Goal: Book appointment/travel/reservation

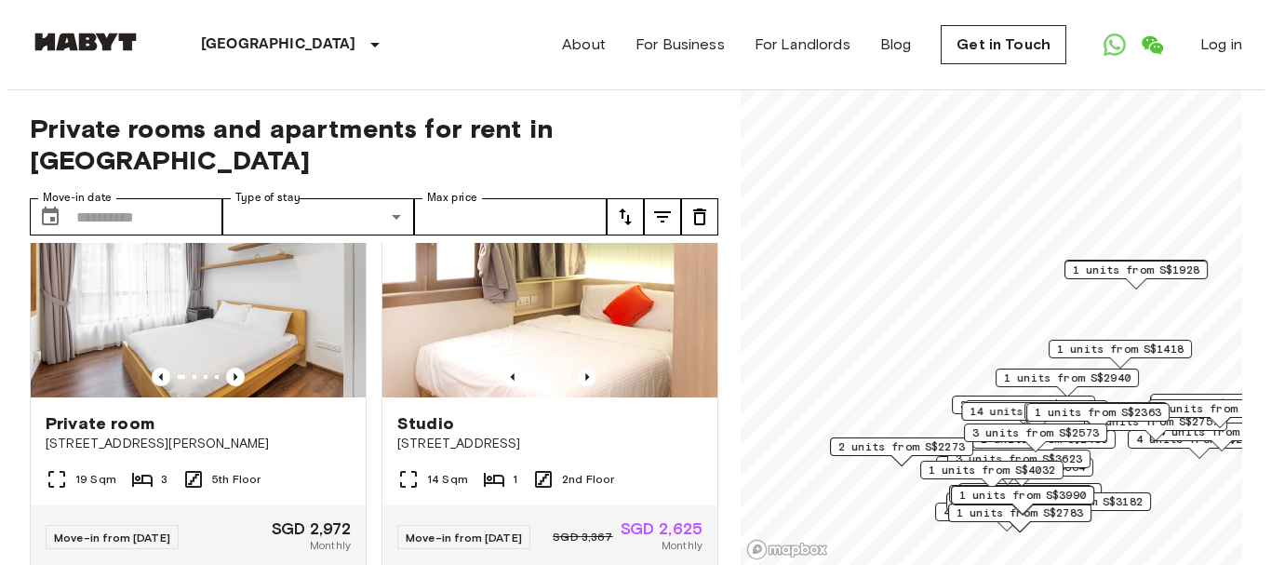
scroll to position [621, 0]
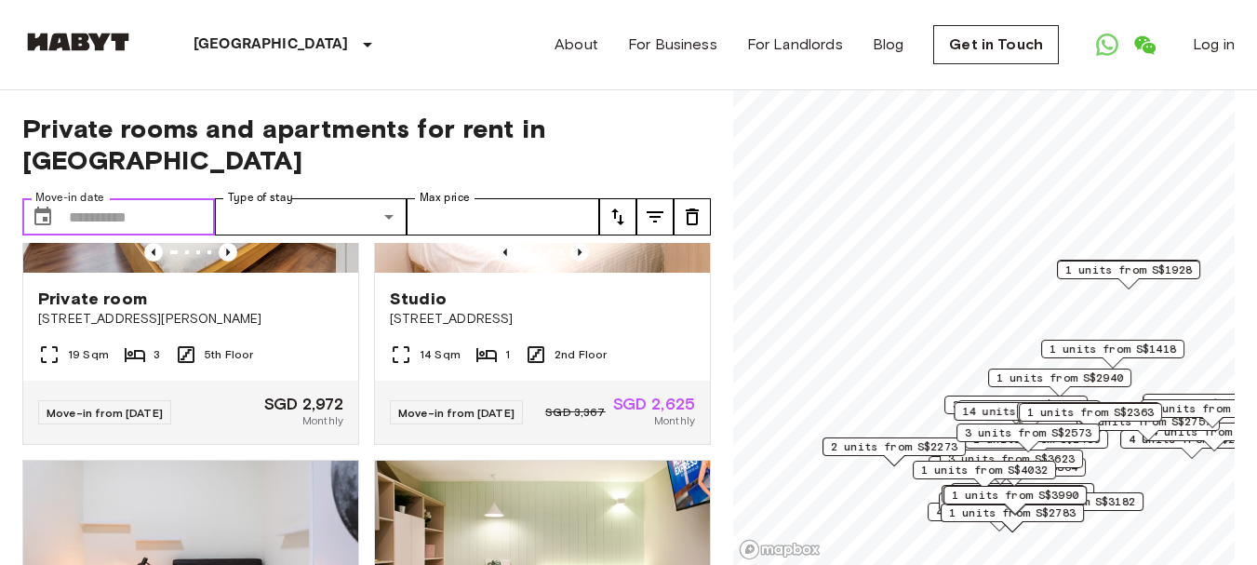
click at [77, 198] on input "Move-in date" at bounding box center [142, 216] width 146 height 37
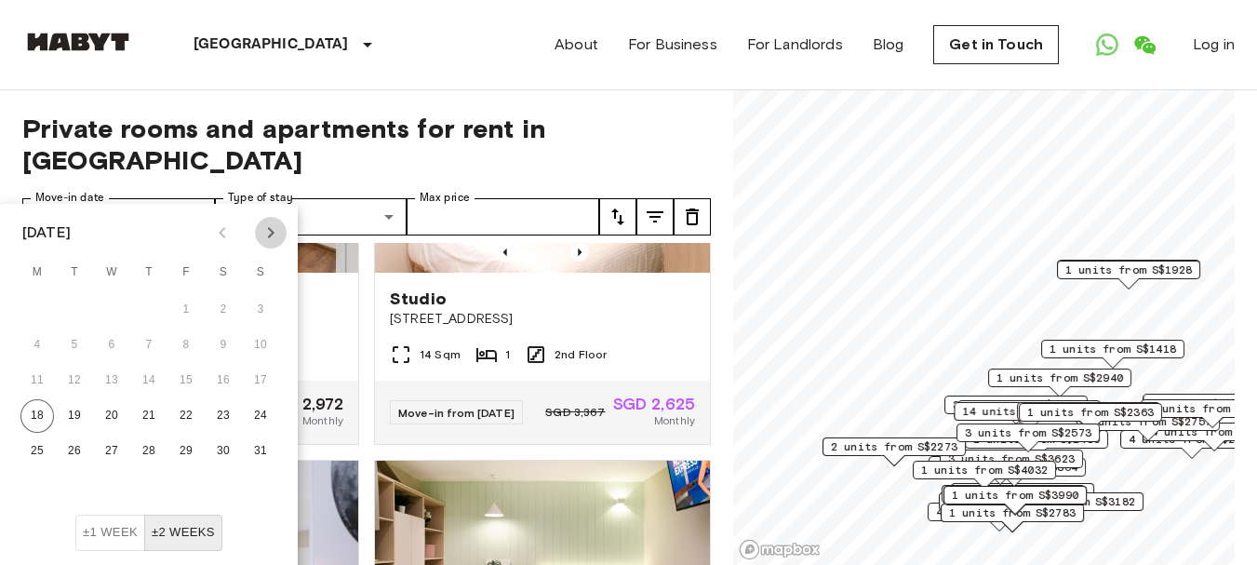
click at [269, 233] on icon "Next month" at bounding box center [271, 232] width 22 height 22
click at [82, 382] on button "16" at bounding box center [74, 380] width 33 height 33
type input "**********"
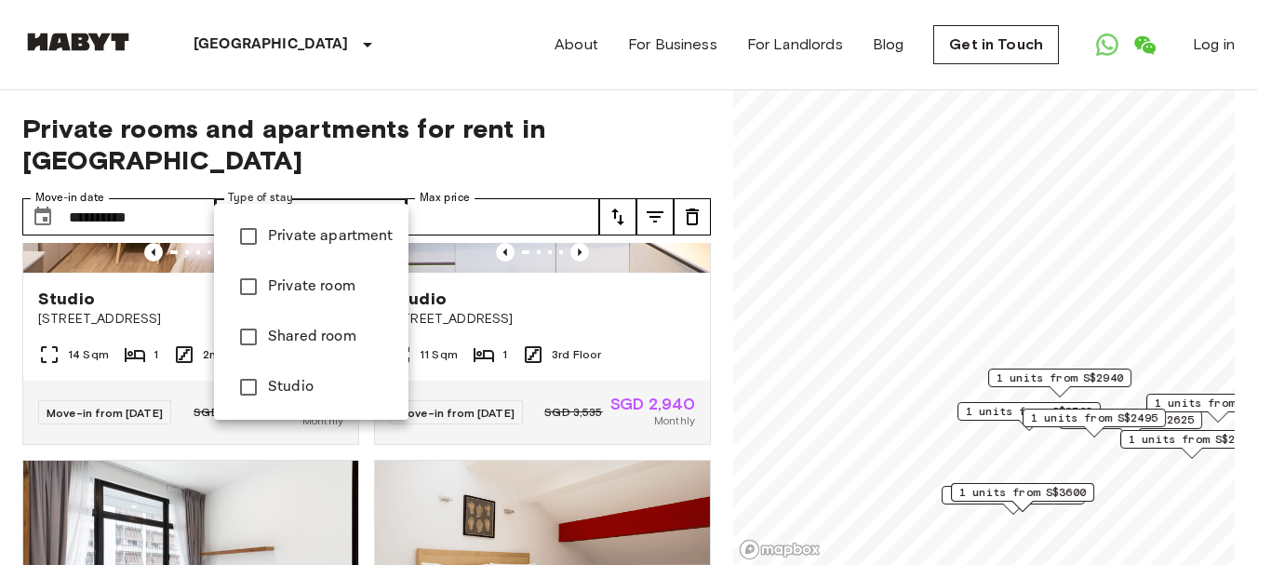
type input "**********"
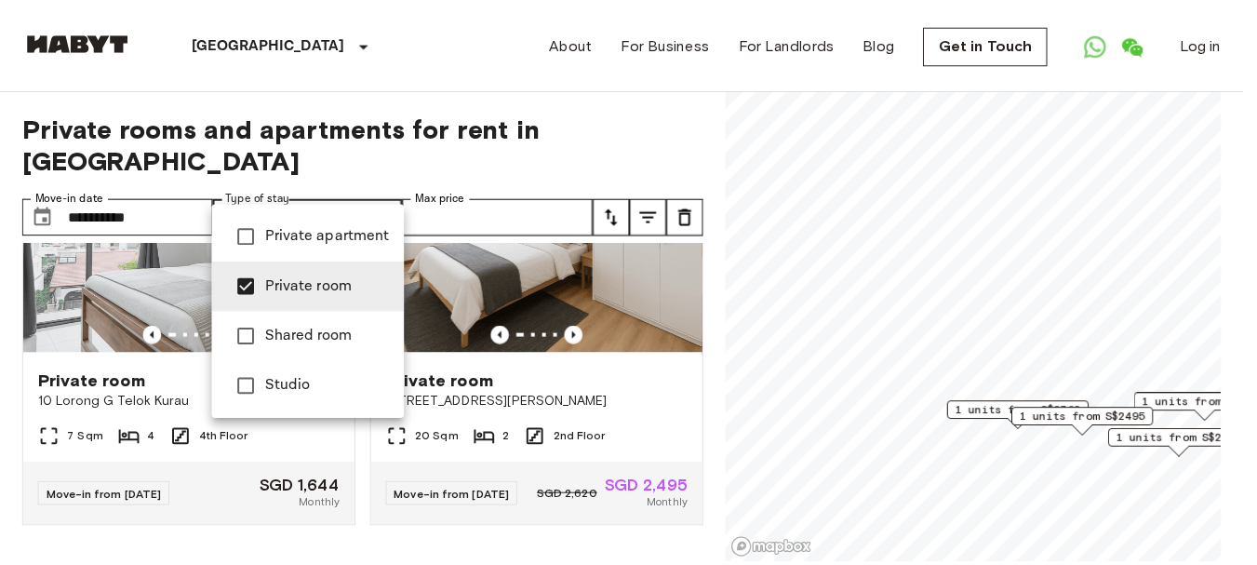
scroll to position [564, 0]
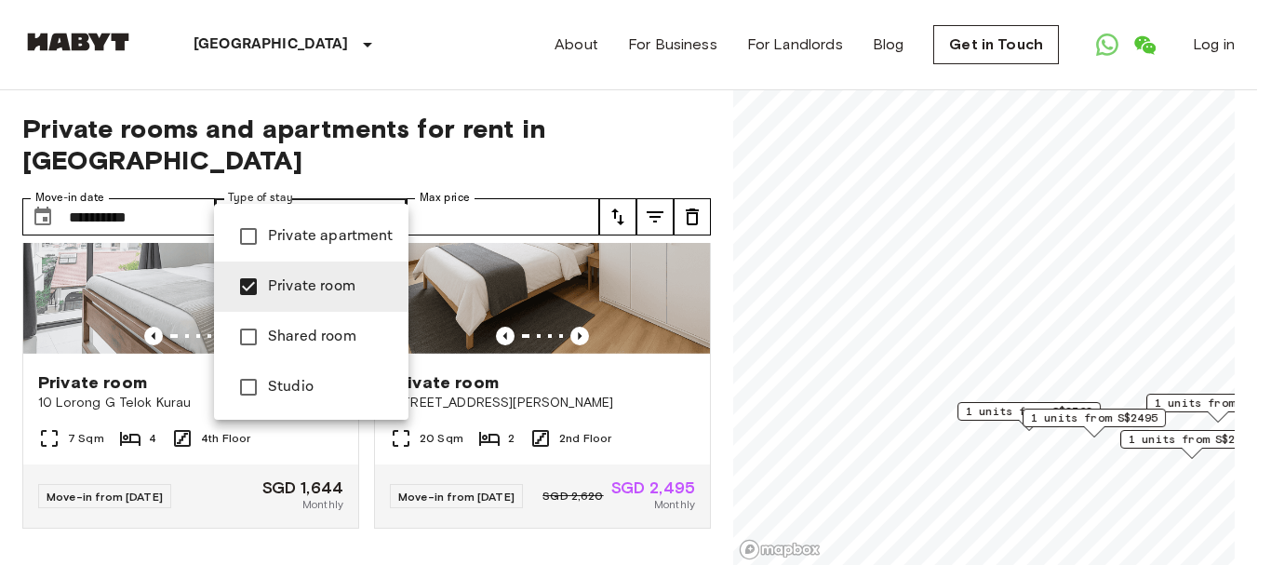
click at [175, 190] on div at bounding box center [635, 282] width 1271 height 565
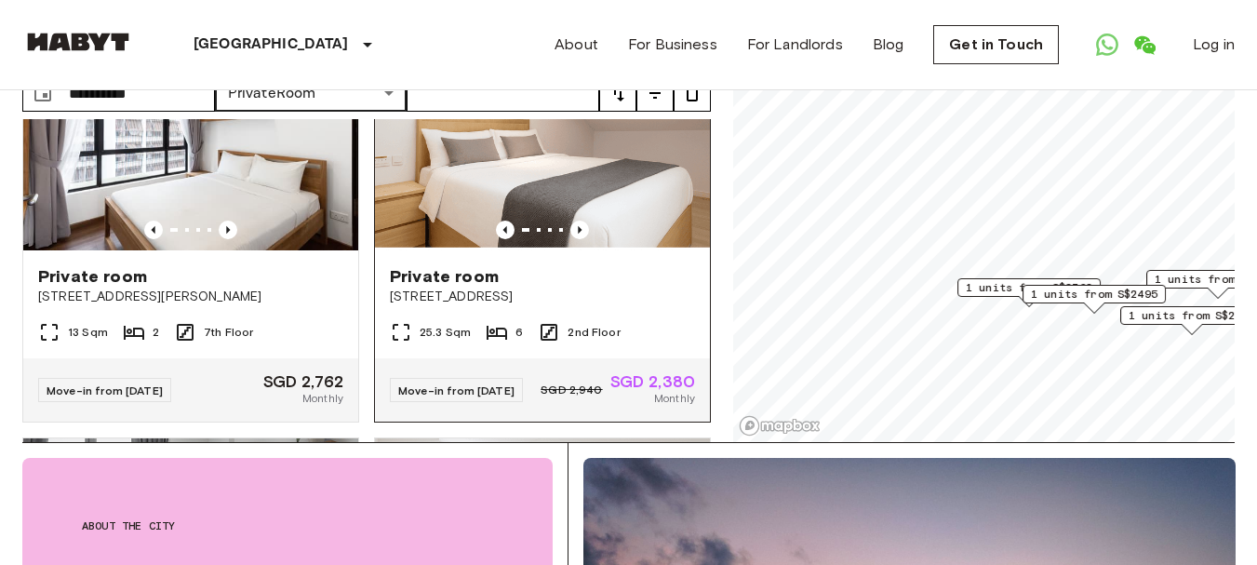
scroll to position [67, 0]
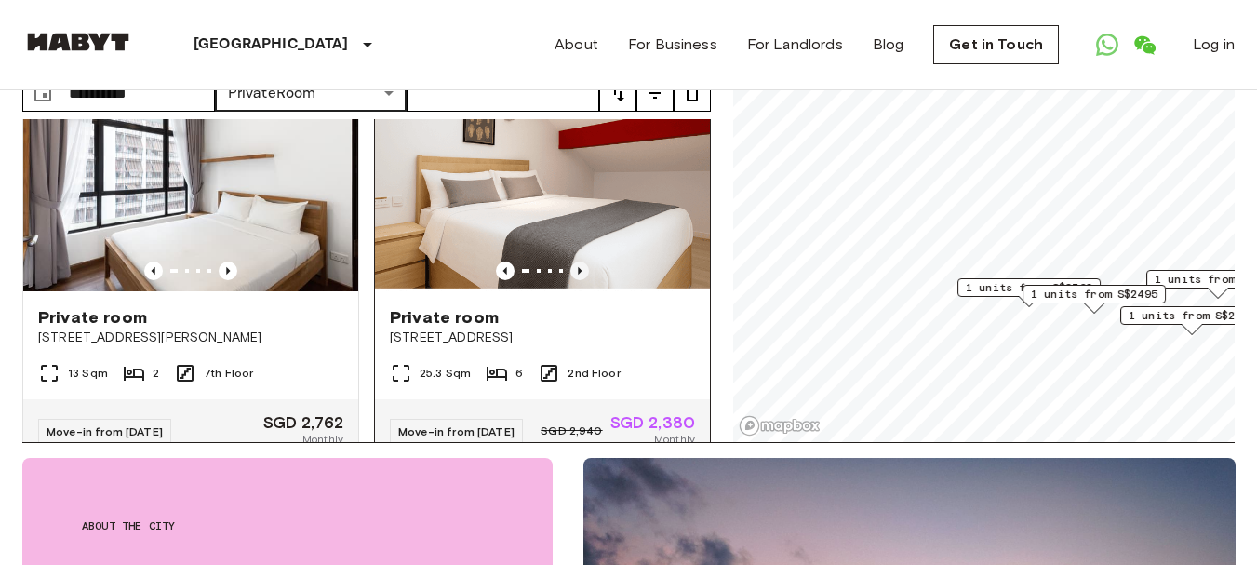
click at [570, 261] on icon "Previous image" at bounding box center [579, 270] width 19 height 19
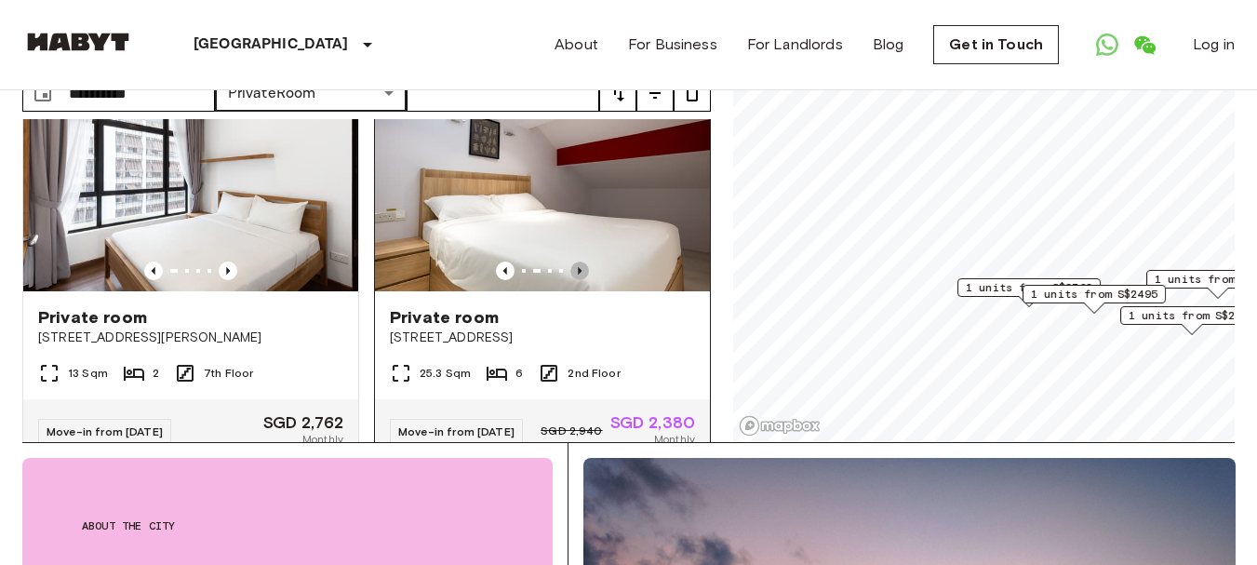
click at [570, 261] on icon "Previous image" at bounding box center [579, 270] width 19 height 19
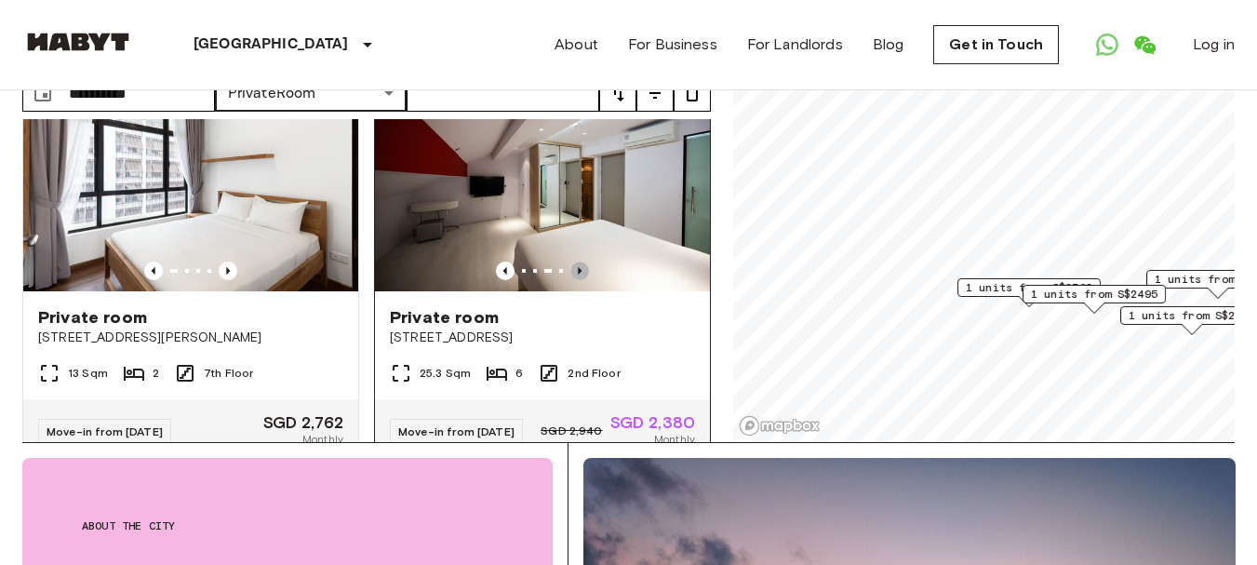
click at [570, 261] on icon "Previous image" at bounding box center [579, 270] width 19 height 19
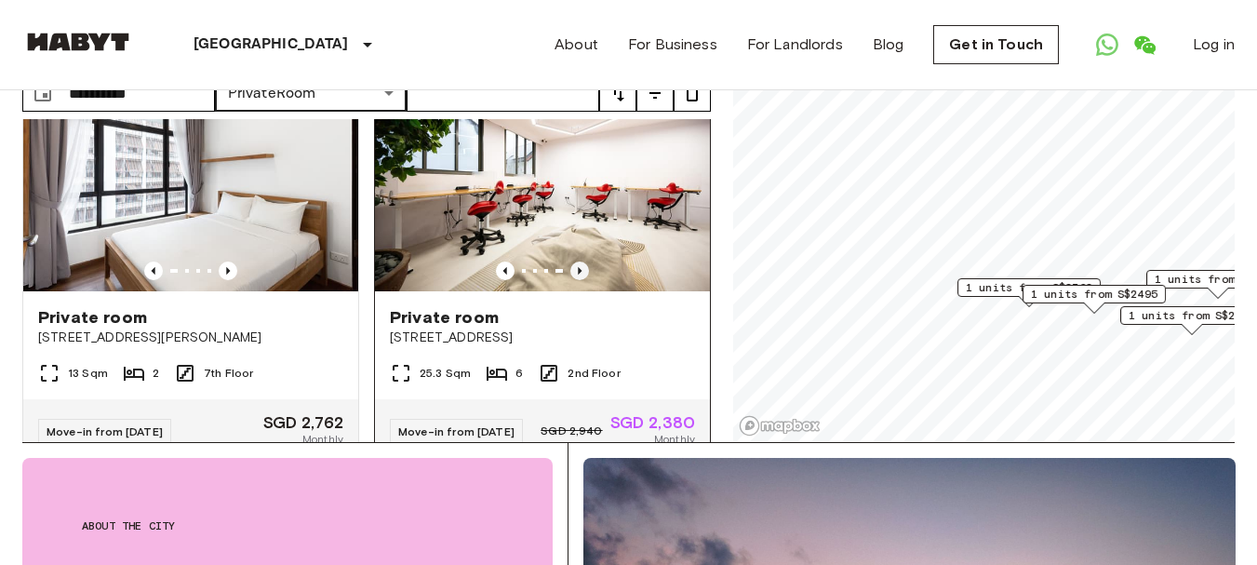
click at [571, 261] on icon "Previous image" at bounding box center [579, 270] width 19 height 19
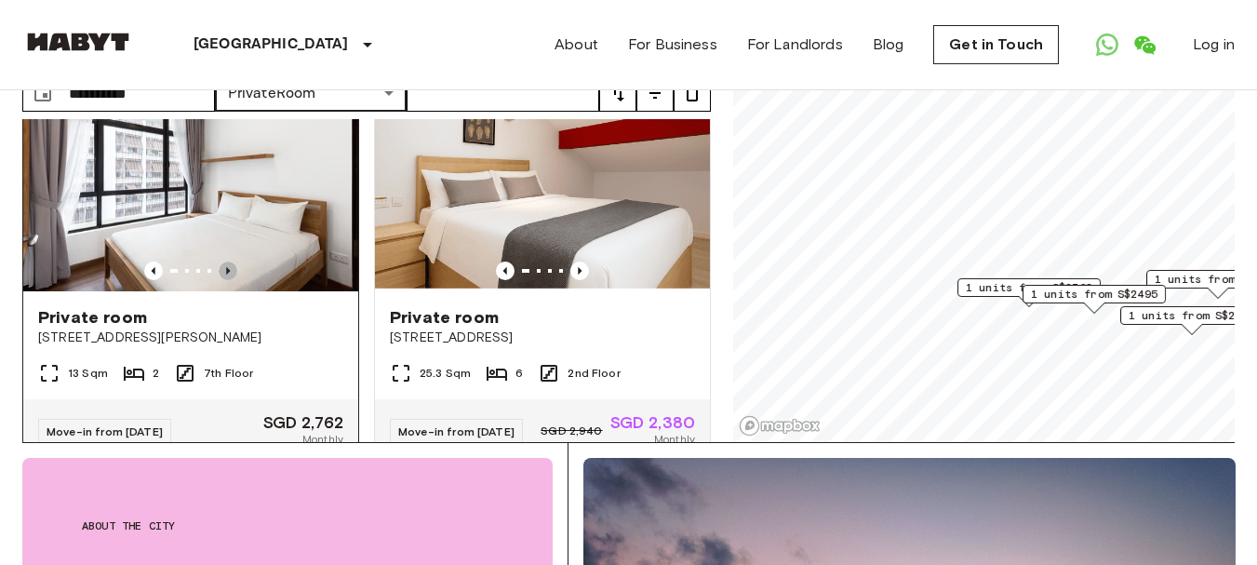
click at [222, 261] on icon "Previous image" at bounding box center [228, 270] width 19 height 19
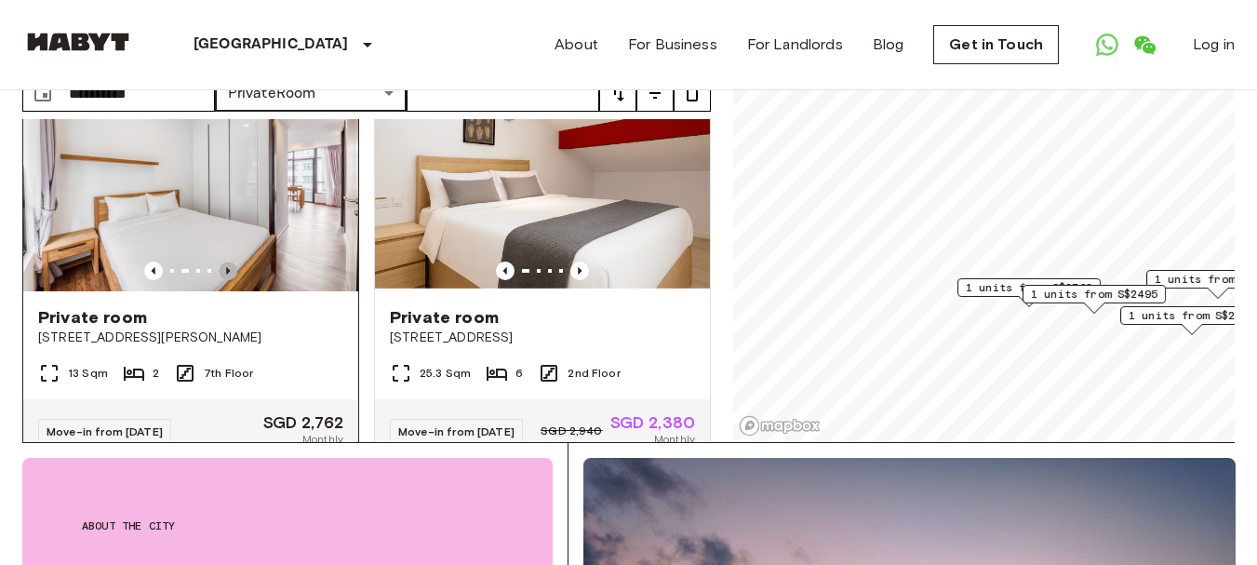
click at [226, 267] on icon "Previous image" at bounding box center [228, 270] width 4 height 7
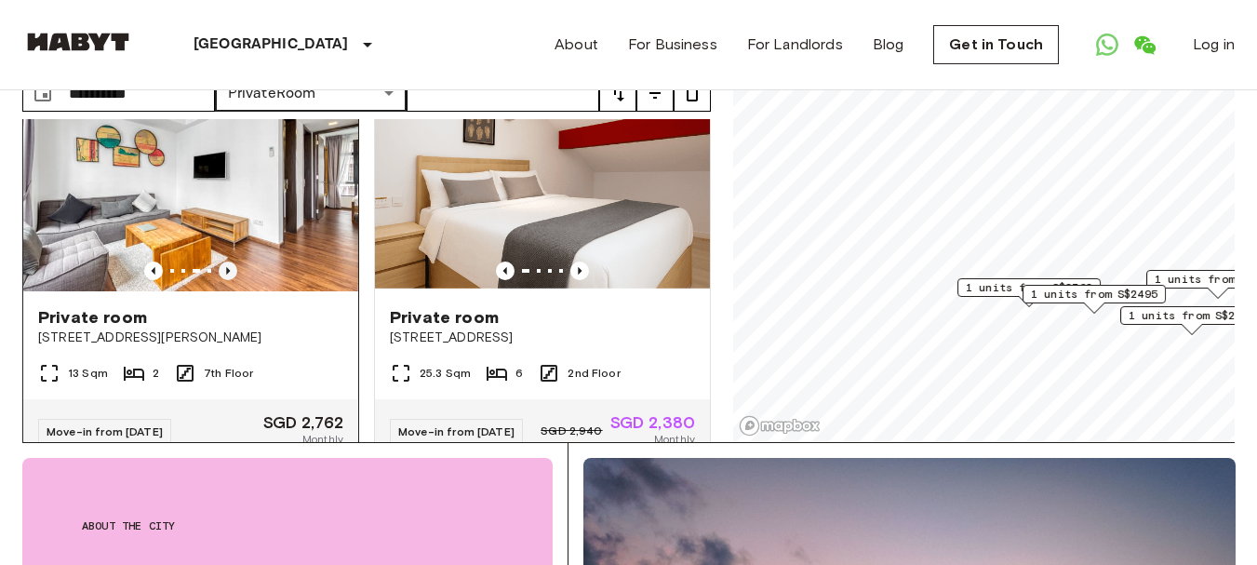
click at [226, 267] on icon "Previous image" at bounding box center [228, 270] width 4 height 7
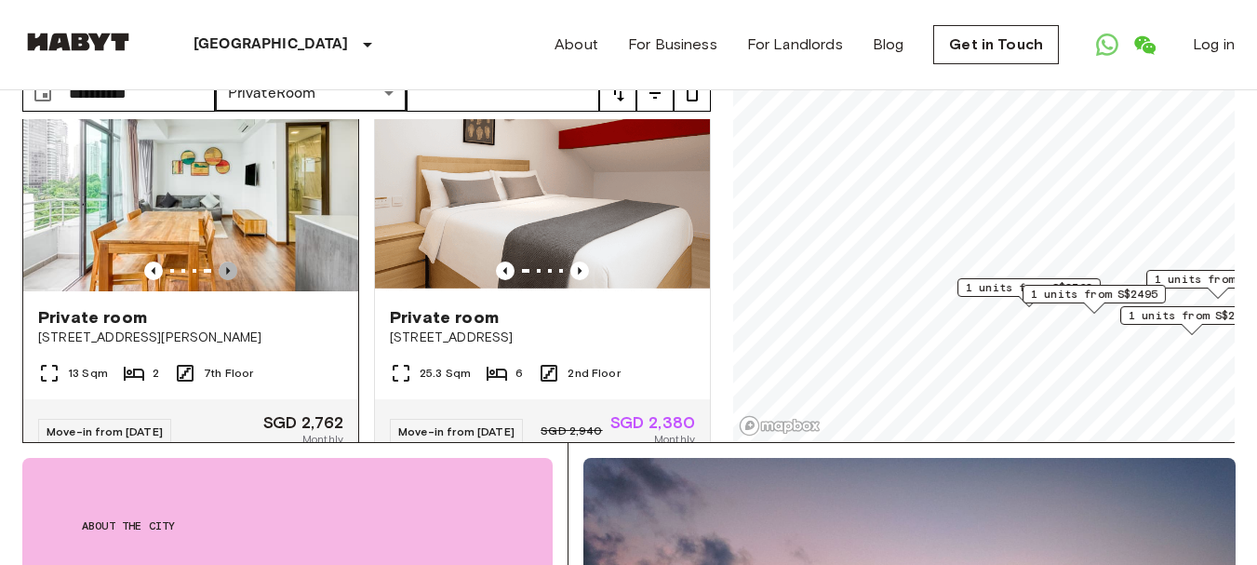
click at [226, 267] on icon "Previous image" at bounding box center [228, 270] width 4 height 7
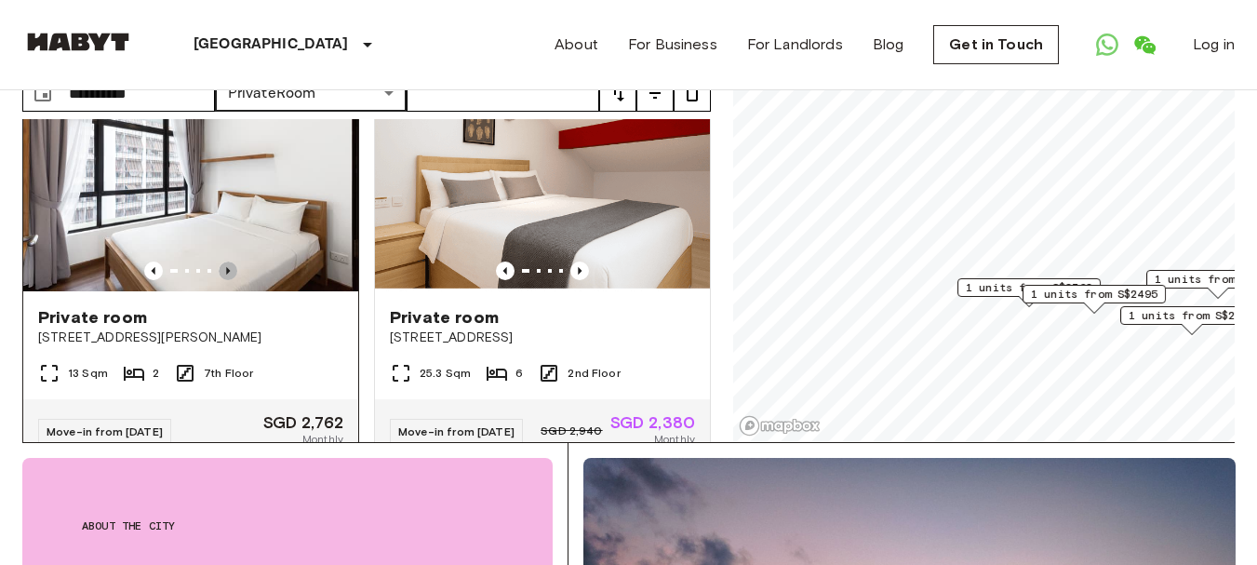
click at [226, 267] on icon "Previous image" at bounding box center [228, 270] width 4 height 7
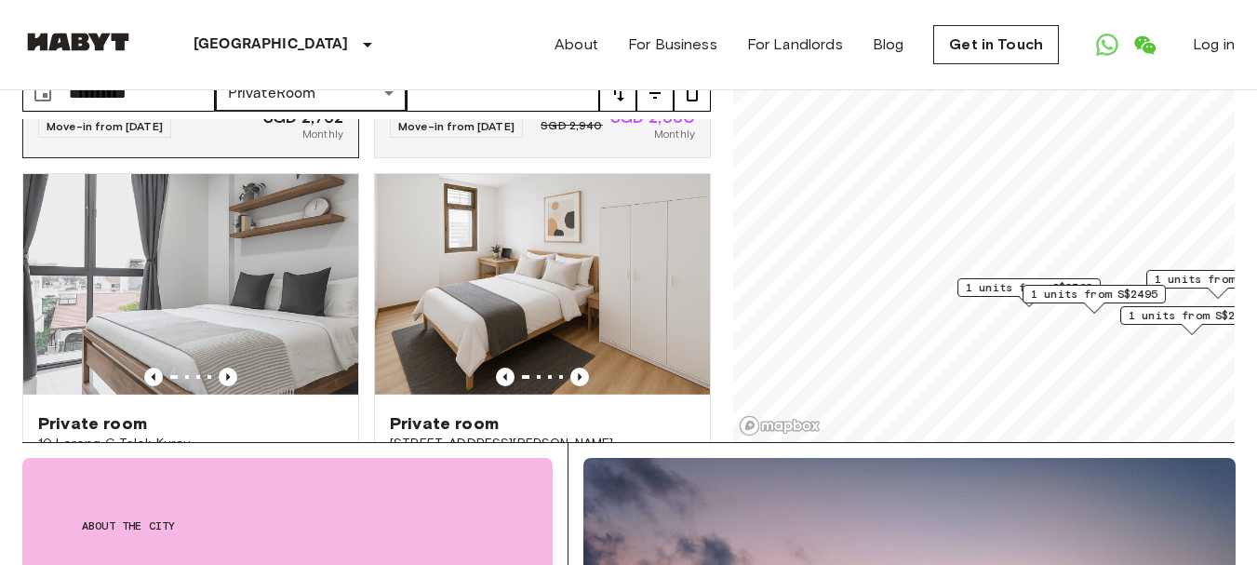
scroll to position [496, 0]
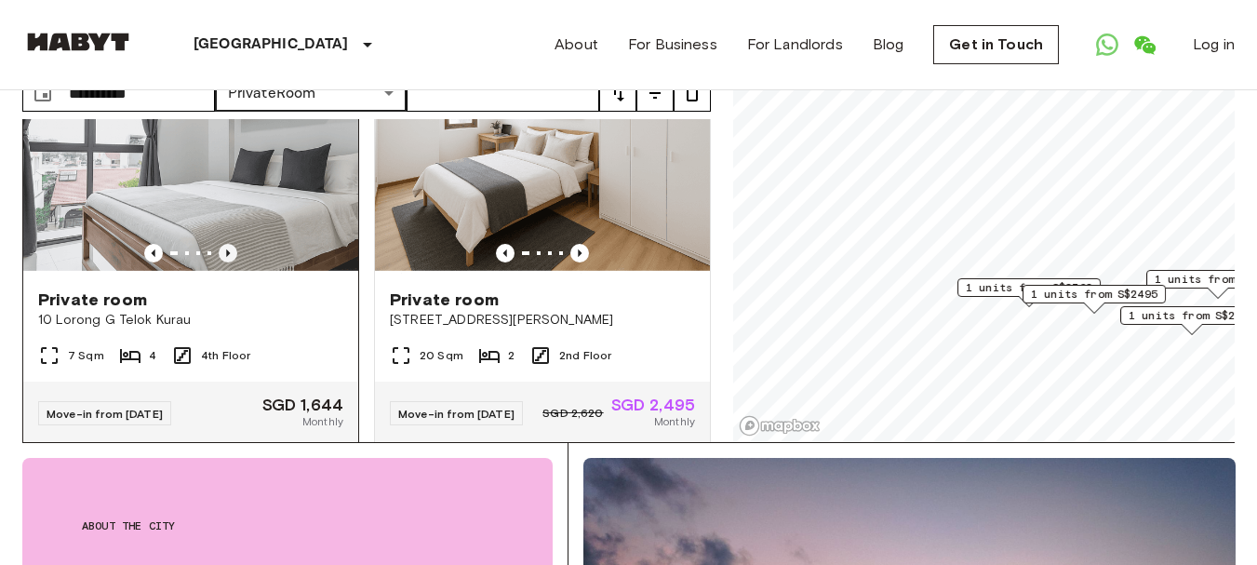
click at [219, 244] on icon "Previous image" at bounding box center [228, 253] width 19 height 19
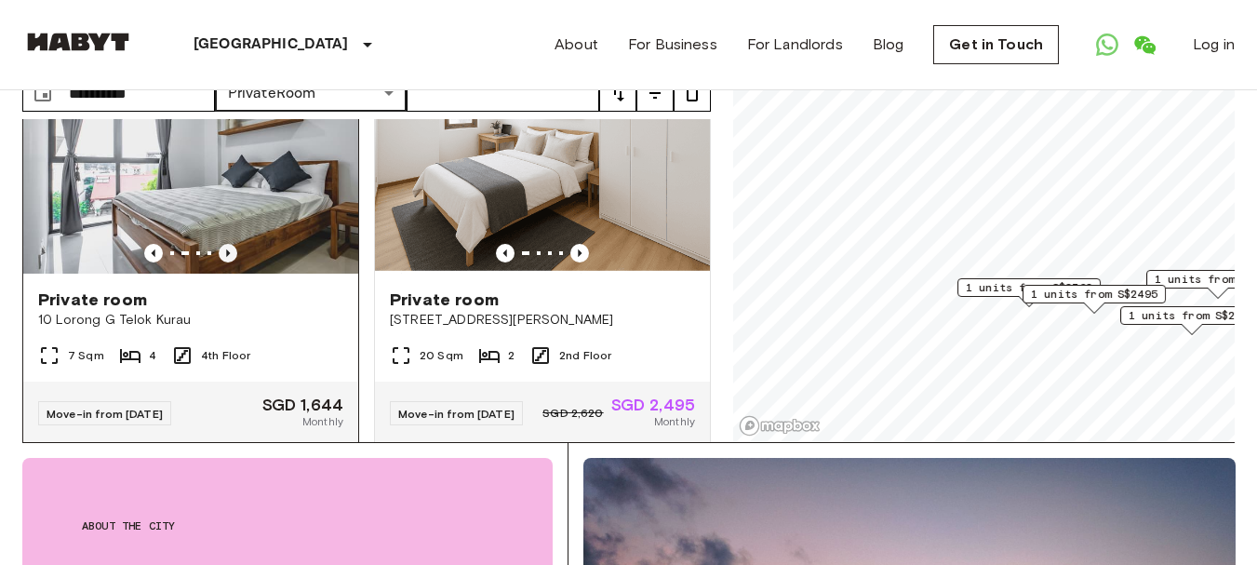
click at [219, 244] on icon "Previous image" at bounding box center [228, 253] width 19 height 19
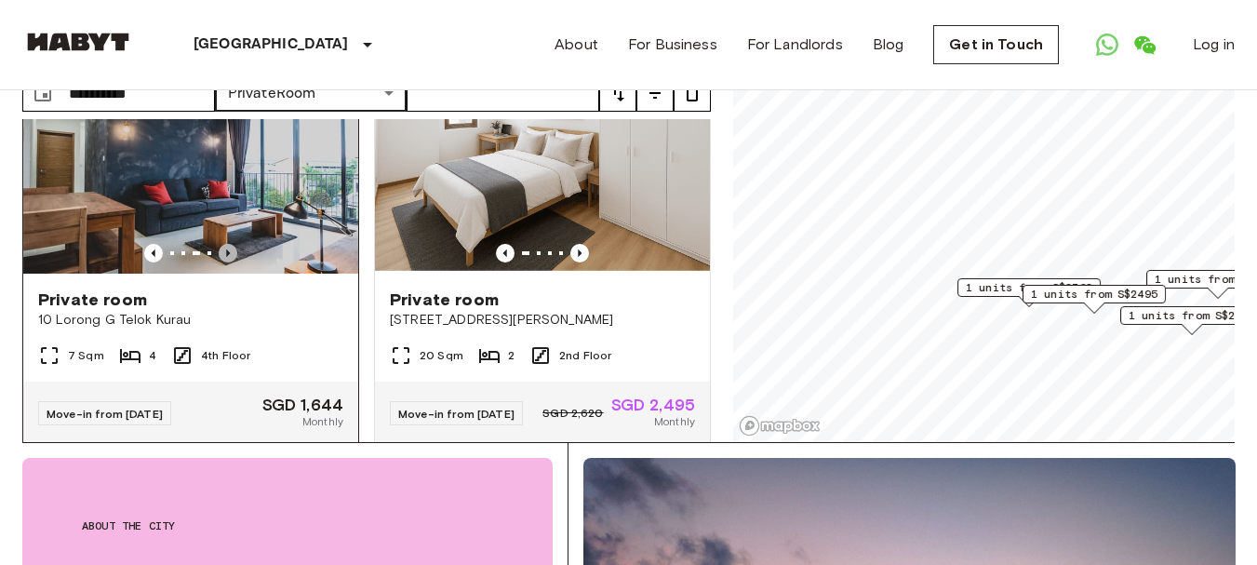
click at [219, 244] on icon "Previous image" at bounding box center [228, 253] width 19 height 19
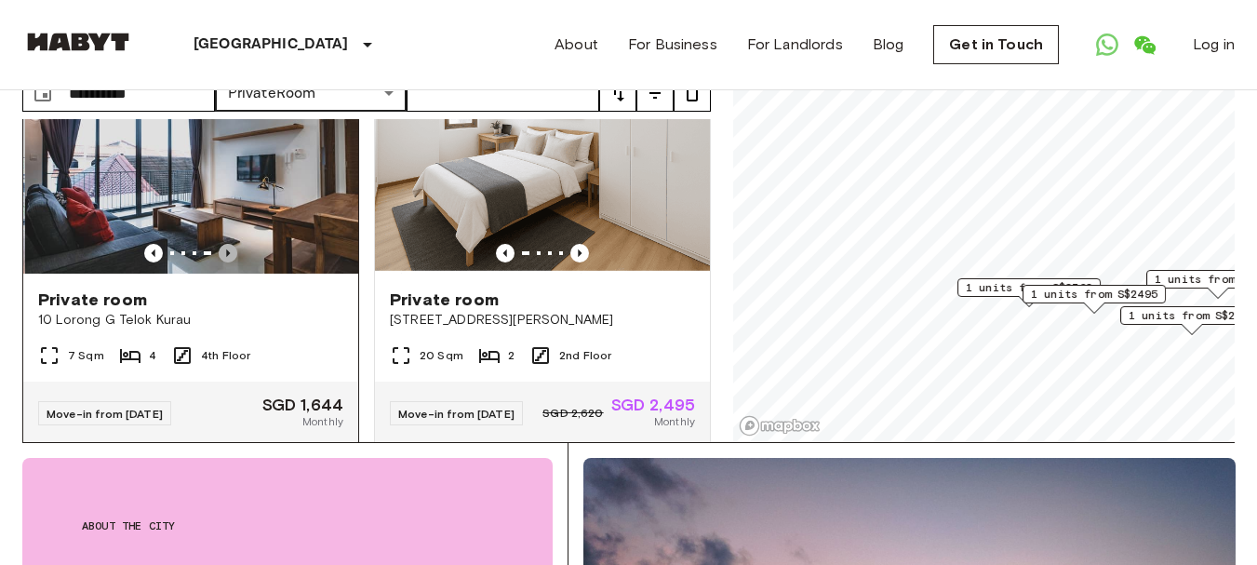
click at [219, 244] on icon "Previous image" at bounding box center [228, 253] width 19 height 19
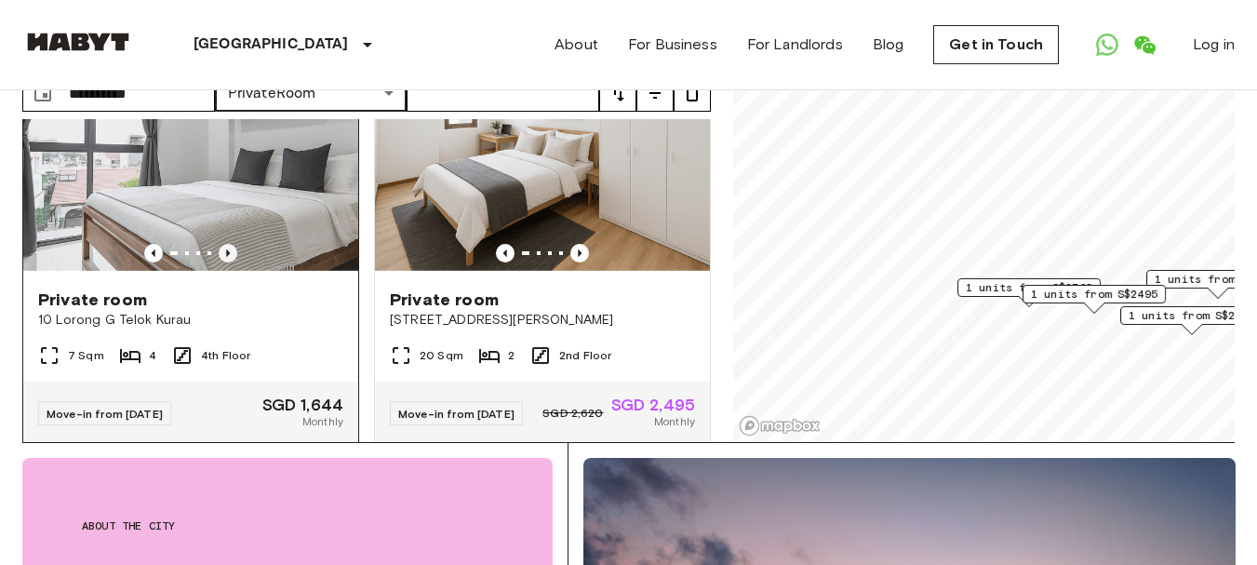
click at [219, 244] on icon "Previous image" at bounding box center [228, 253] width 19 height 19
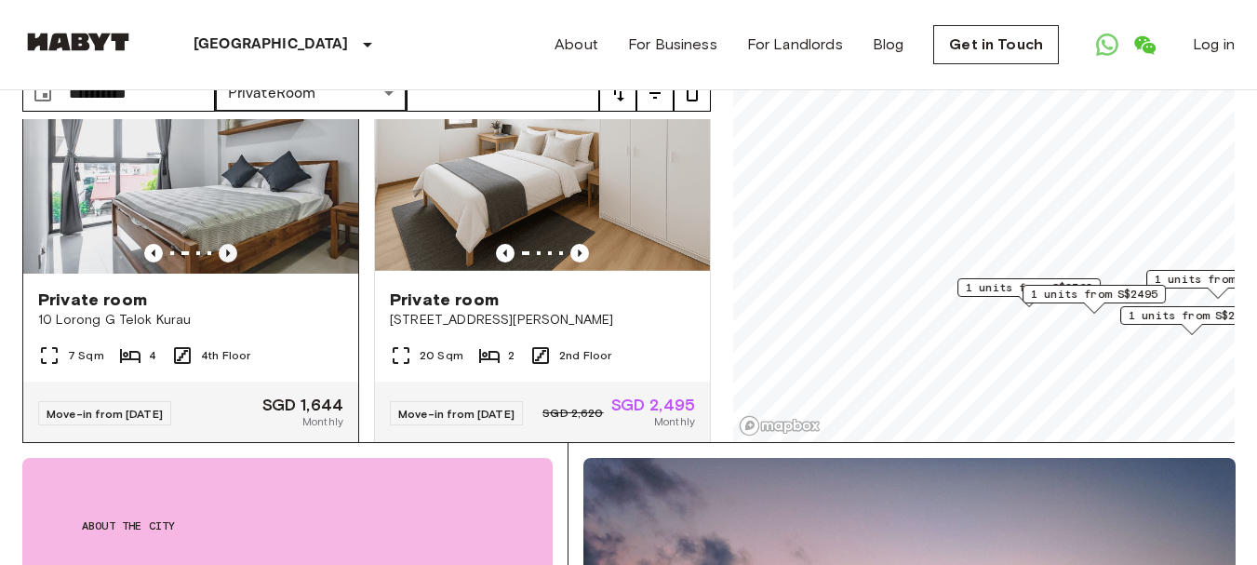
click at [219, 244] on icon "Previous image" at bounding box center [228, 253] width 19 height 19
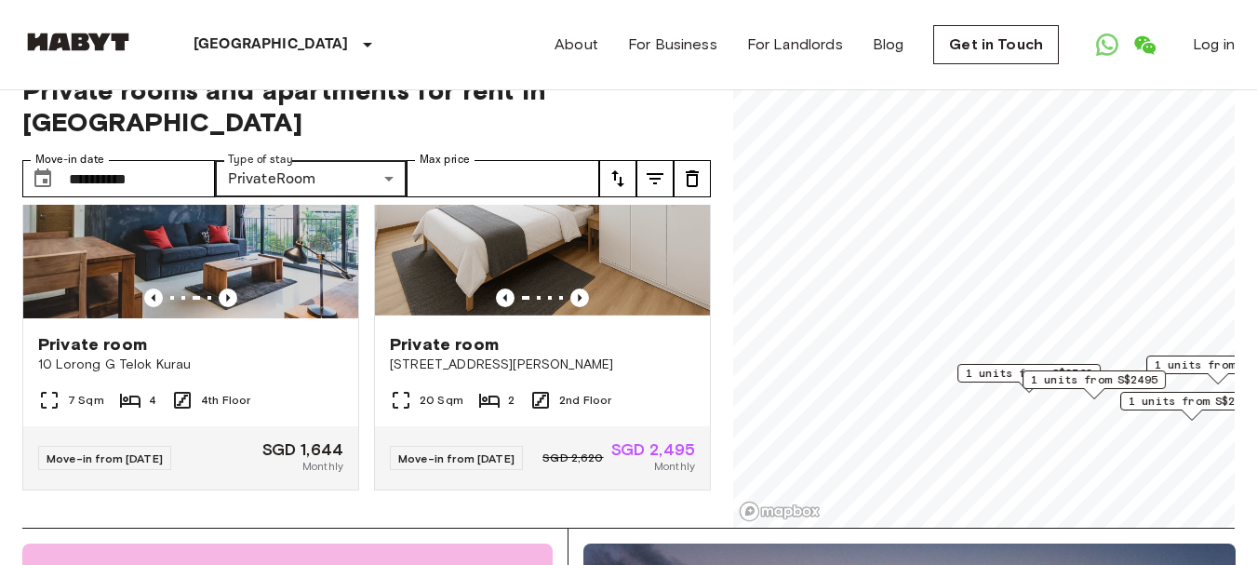
scroll to position [0, 0]
